Goal: Register for event/course

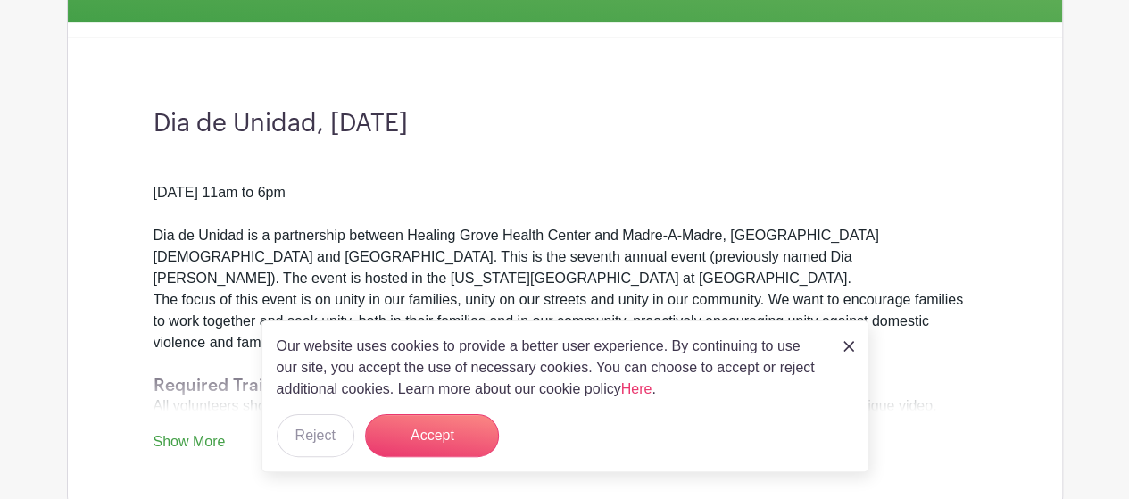
scroll to position [446, 0]
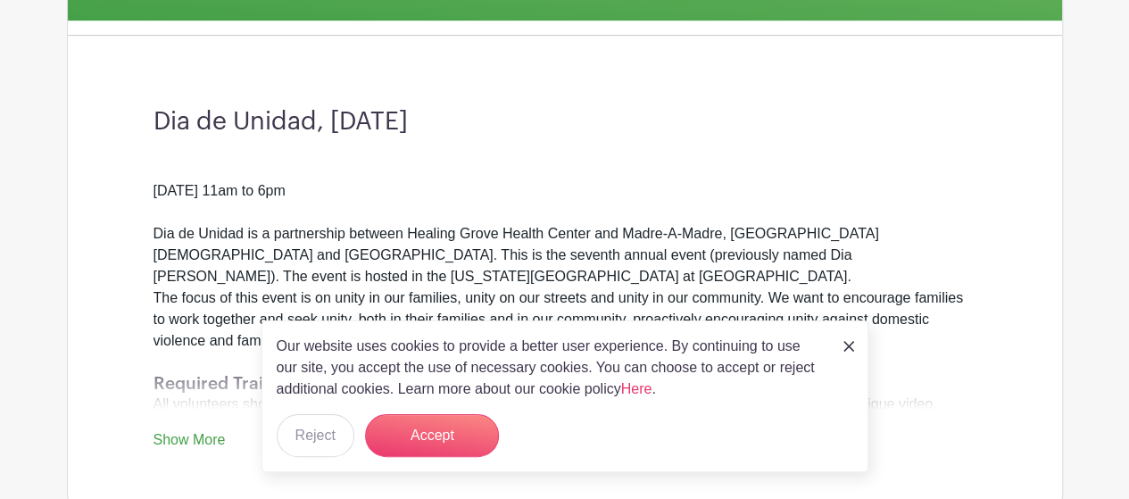
click at [850, 346] on img at bounding box center [849, 346] width 11 height 11
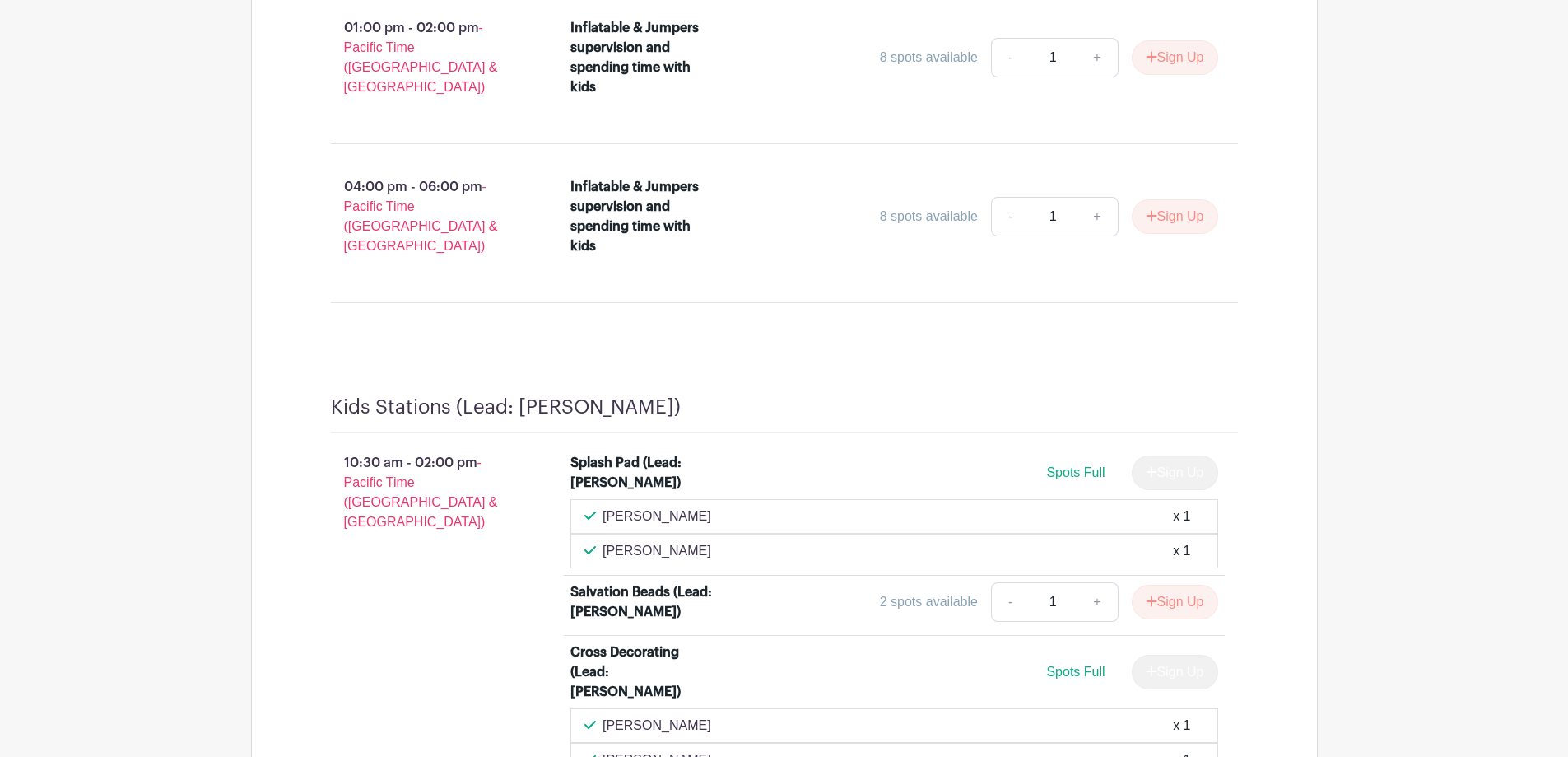
scroll to position [2470, 0]
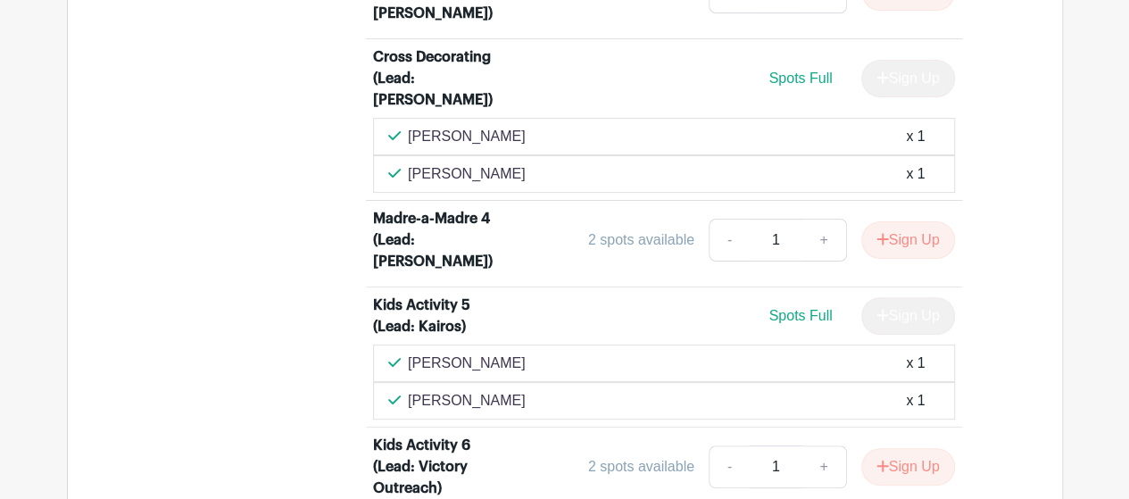
scroll to position [3482, 0]
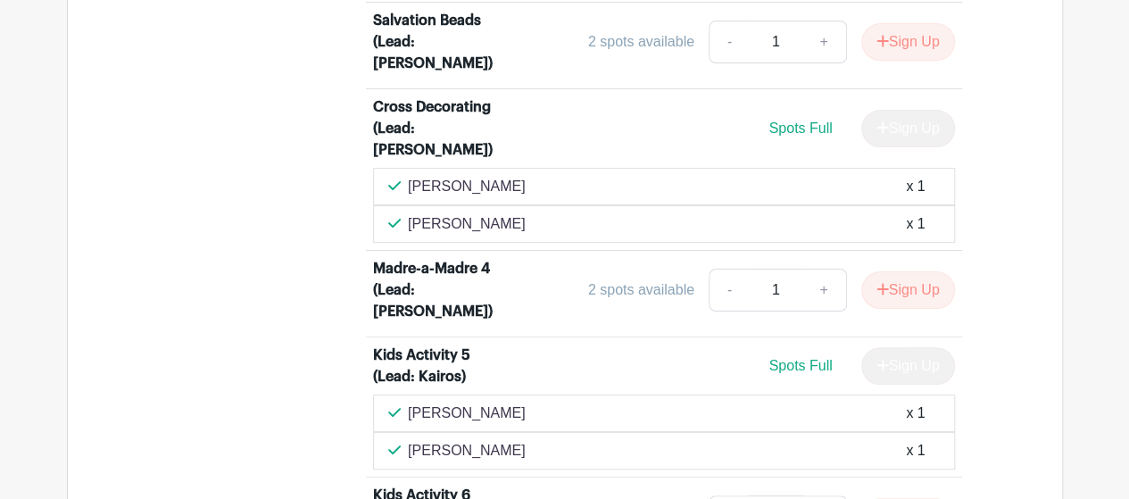
drag, startPoint x: 632, startPoint y: 458, endPoint x: 587, endPoint y: 460, distance: 44.7
drag, startPoint x: 630, startPoint y: 235, endPoint x: 581, endPoint y: 237, distance: 49.1
click at [581, 269] on div "2 spots available - 1 + Sign Up" at bounding box center [737, 290] width 437 height 43
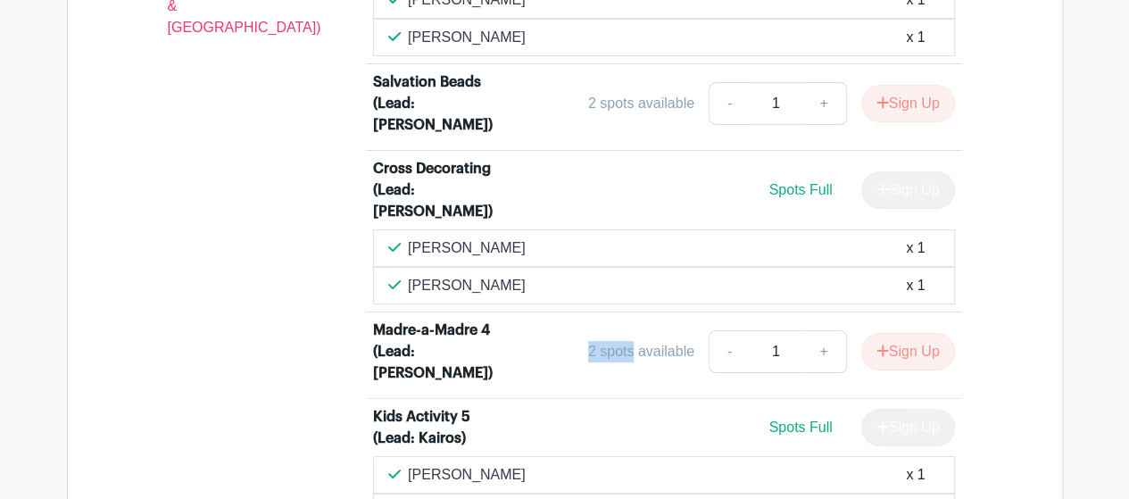
scroll to position [3393, 0]
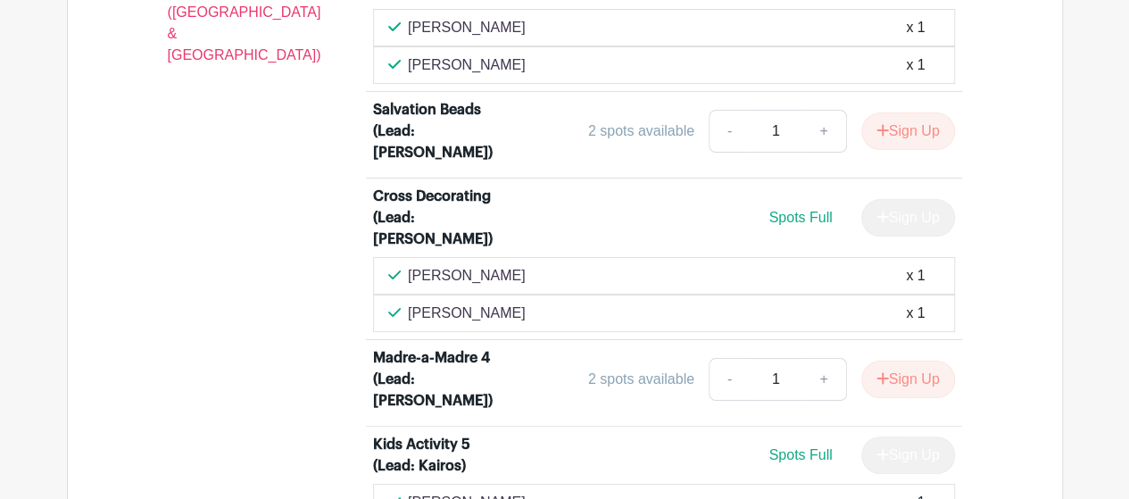
click at [446, 347] on div "Madre-a-Madre 4 (Lead: [PERSON_NAME])" at bounding box center [435, 379] width 124 height 64
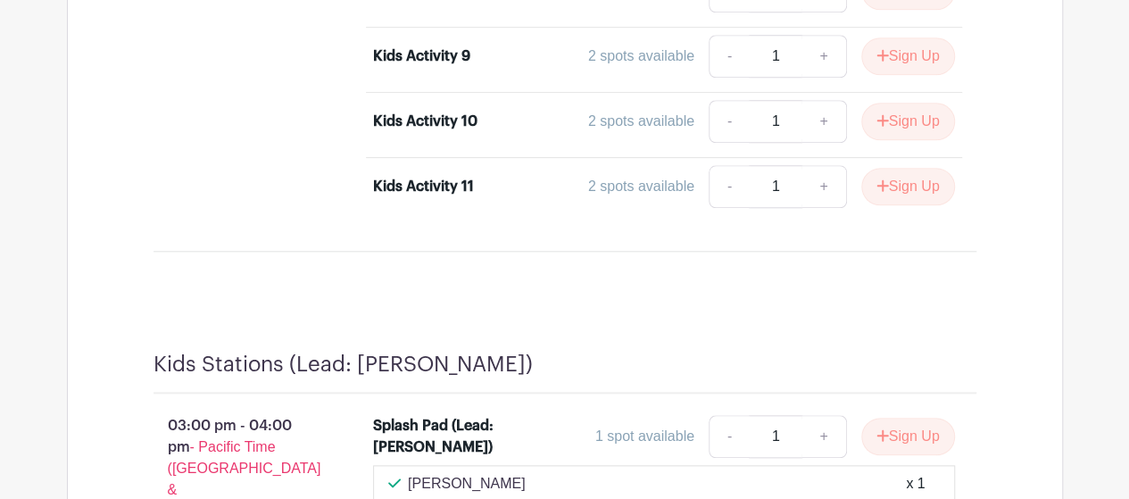
scroll to position [4199, 0]
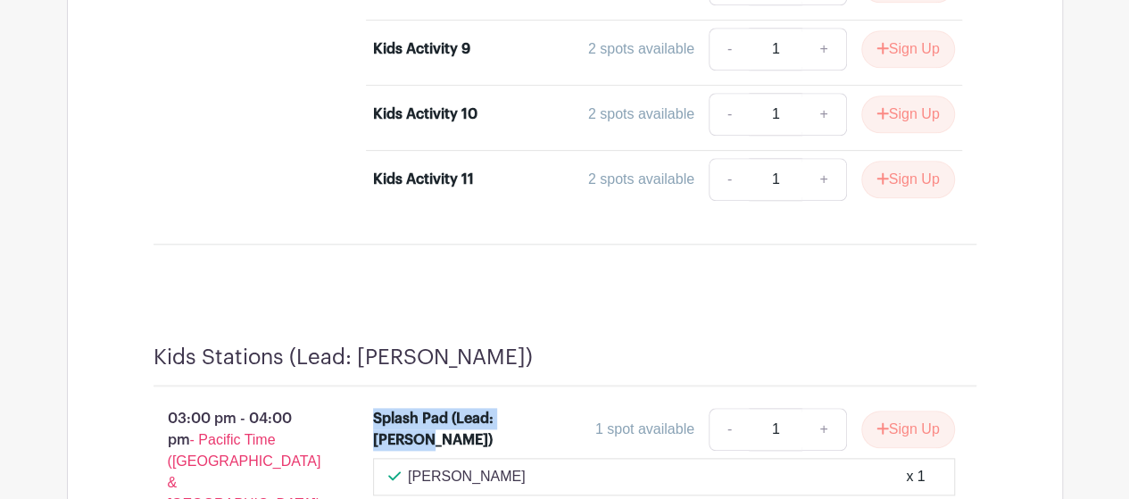
drag, startPoint x: 430, startPoint y: 362, endPoint x: 371, endPoint y: 339, distance: 63.8
click at [371, 401] on li "Splash Pad (Lead: [PERSON_NAME]) 1 spot available - 1 + Sign Up [PERSON_NAME] x…" at bounding box center [664, 452] width 596 height 103
drag, startPoint x: 443, startPoint y: 378, endPoint x: 362, endPoint y: 329, distance: 93.7
click at [482, 408] on div "Splash Pad (Lead: [PERSON_NAME])" at bounding box center [435, 429] width 124 height 43
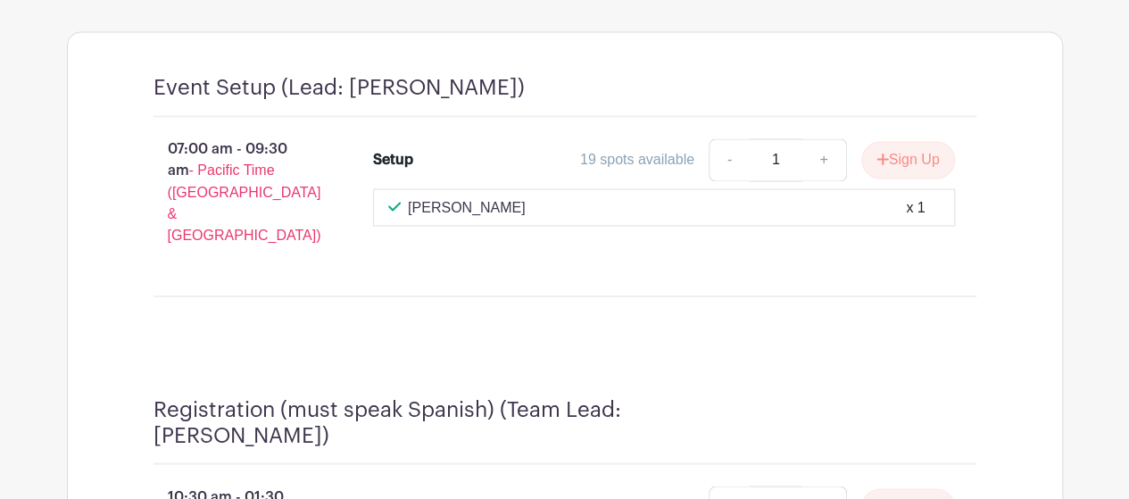
scroll to position [1492, 0]
